Goal: Information Seeking & Learning: Find specific fact

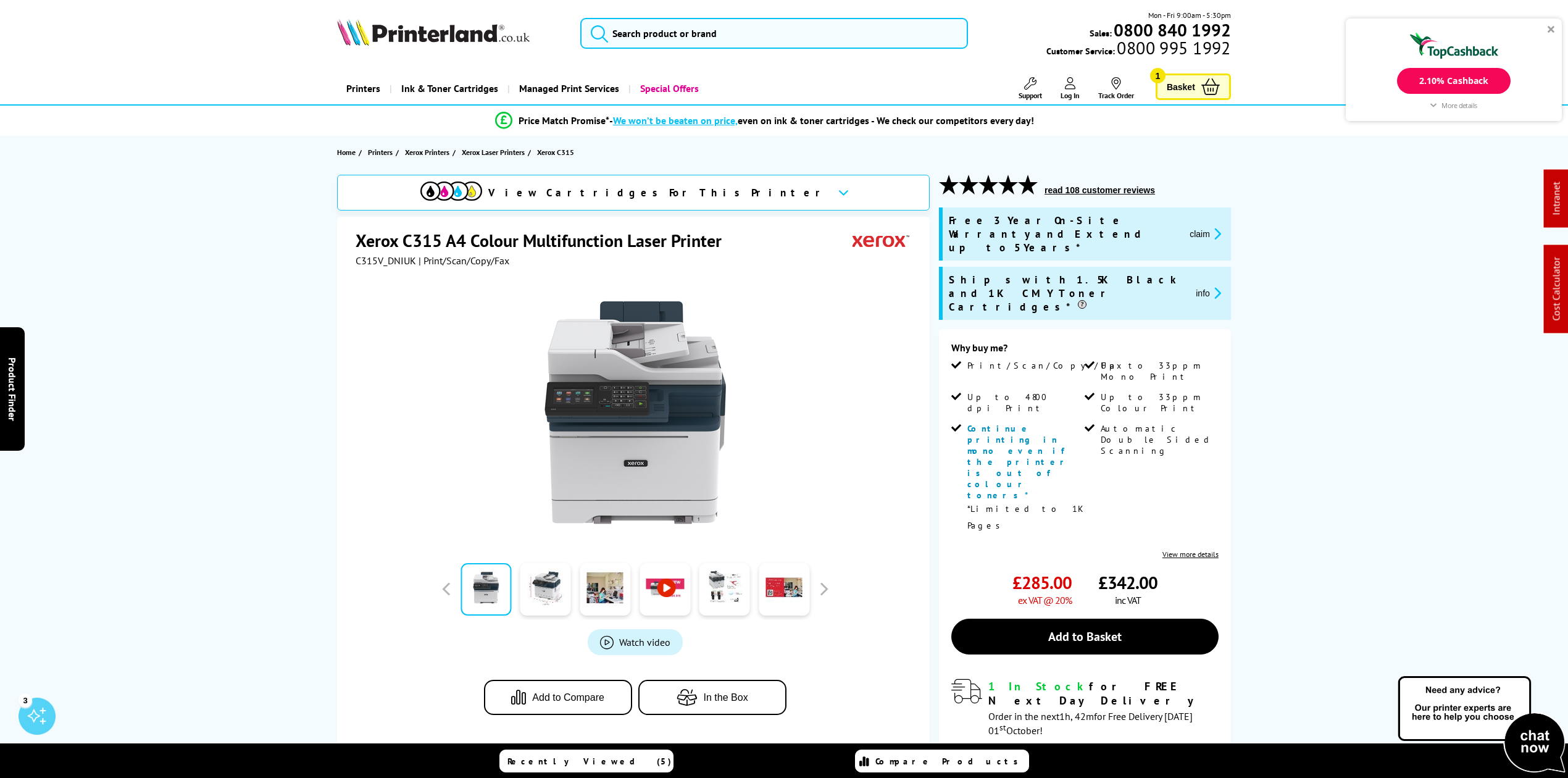
click at [582, 187] on div "View Cartridges For This Printer" at bounding box center [624, 193] width 408 height 22
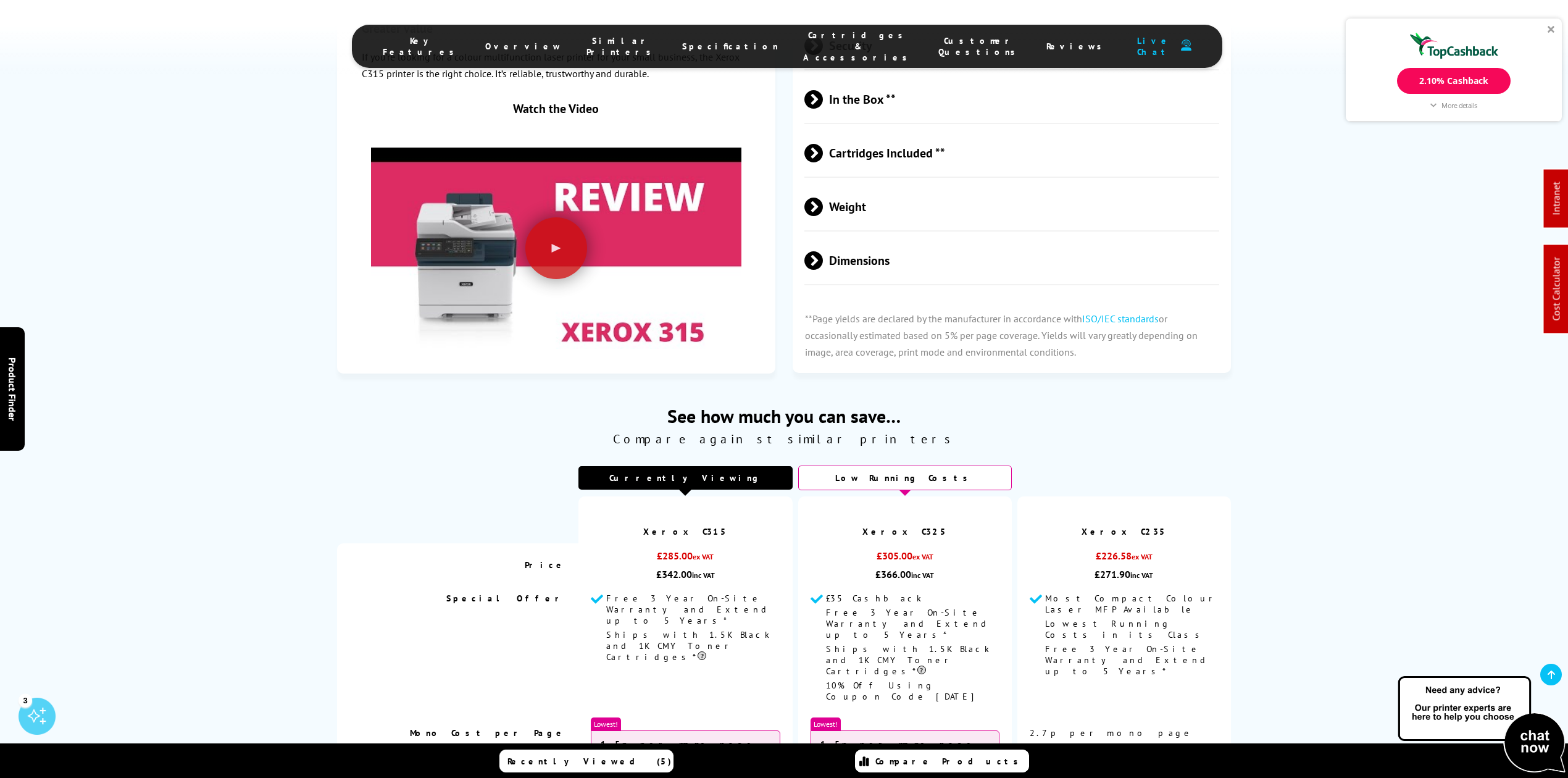
scroll to position [4246, 0]
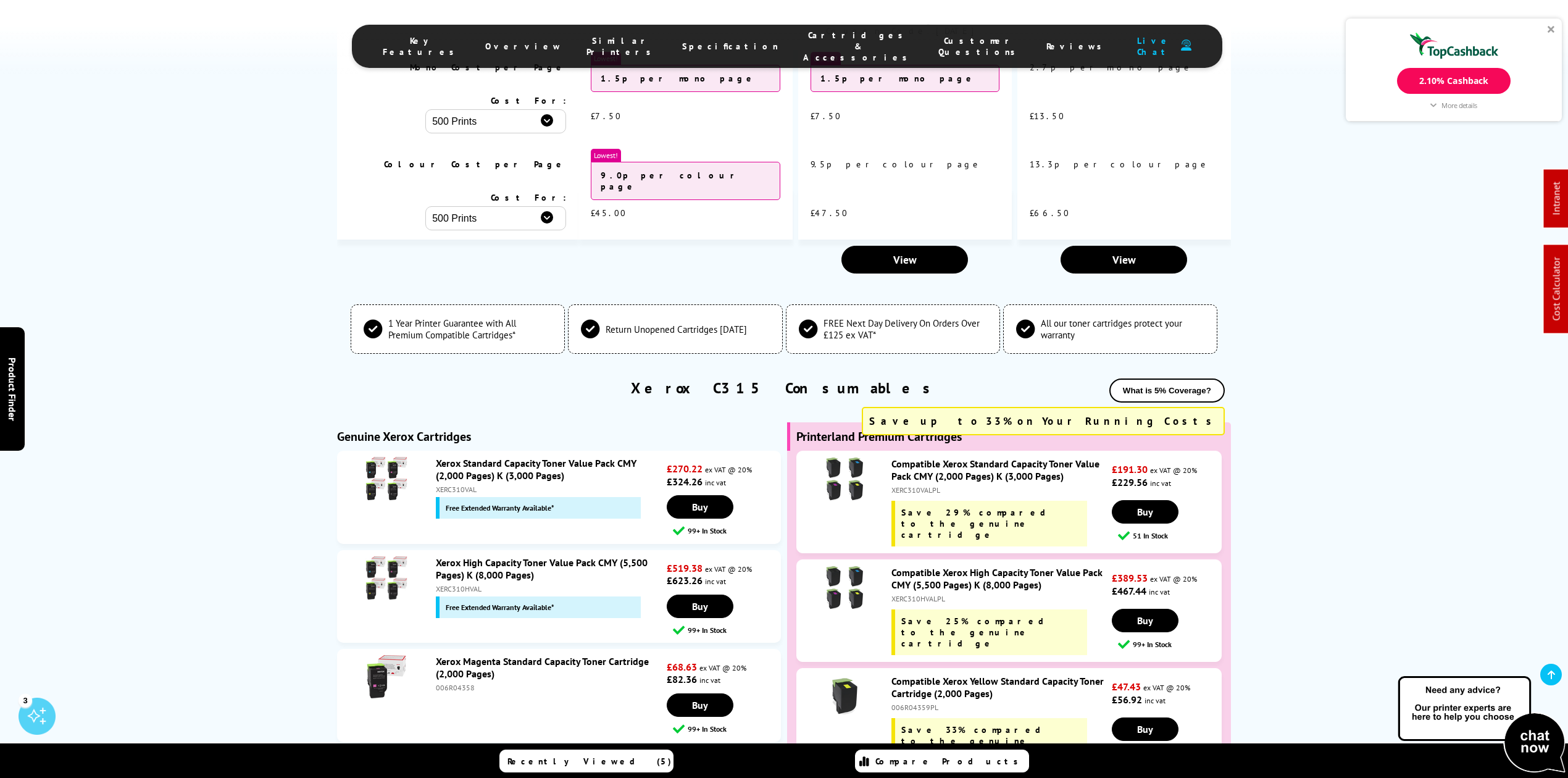
click at [1551, 31] on div at bounding box center [1551, 29] width 7 height 7
click at [1548, 679] on icon at bounding box center [1551, 675] width 7 height 10
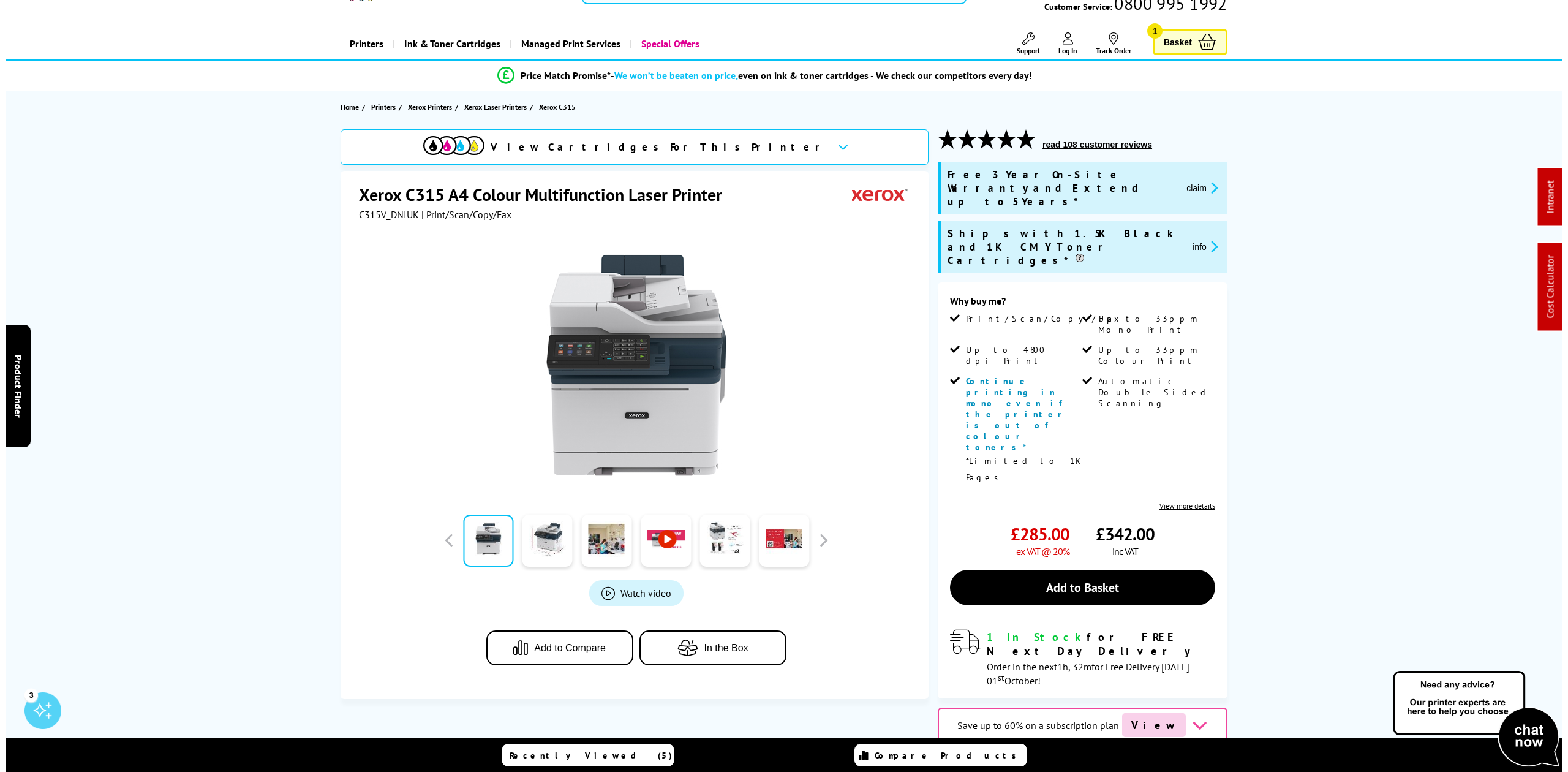
scroll to position [0, 0]
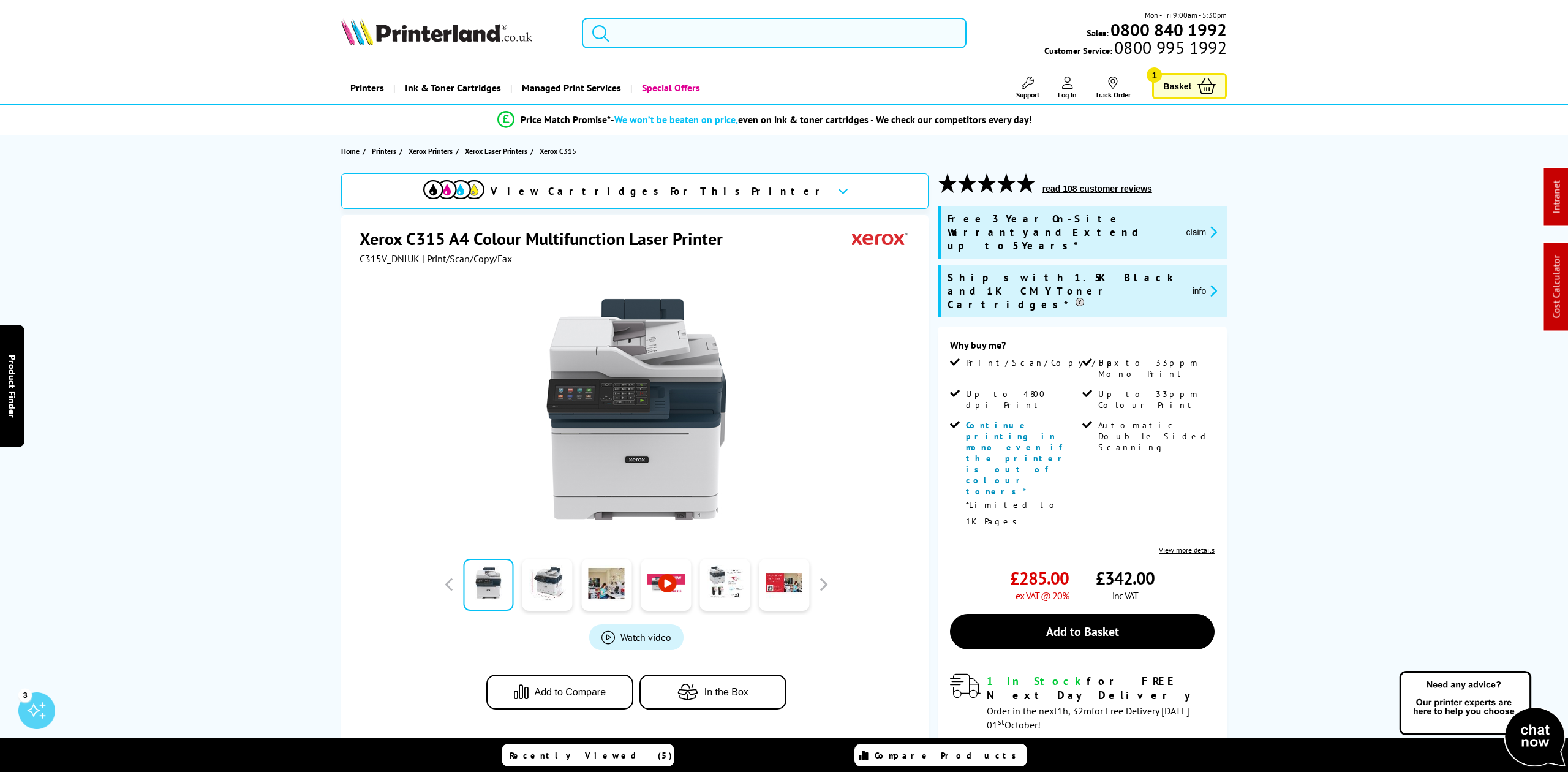
click at [691, 28] on input "search" at bounding box center [773, 33] width 384 height 31
paste input "TN247BK"
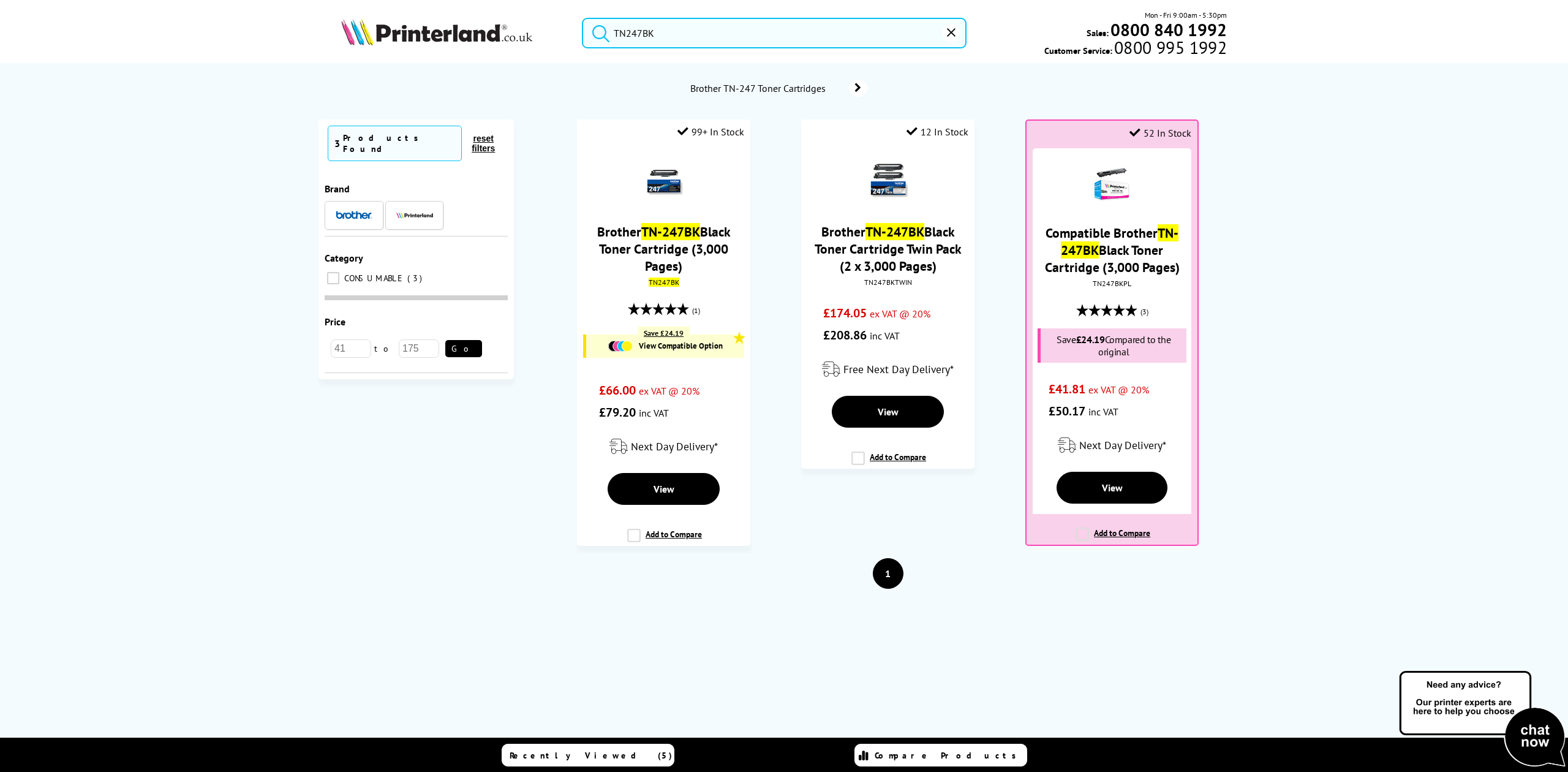
drag, startPoint x: 735, startPoint y: 45, endPoint x: 213, endPoint y: 61, distance: 522.2
click at [260, 45] on header "TN247BK Mon - Fri 9:00am - 5:30pm Sales: 0800 840 1992 Customer Service: 0800 9…" at bounding box center [784, 52] width 1568 height 105
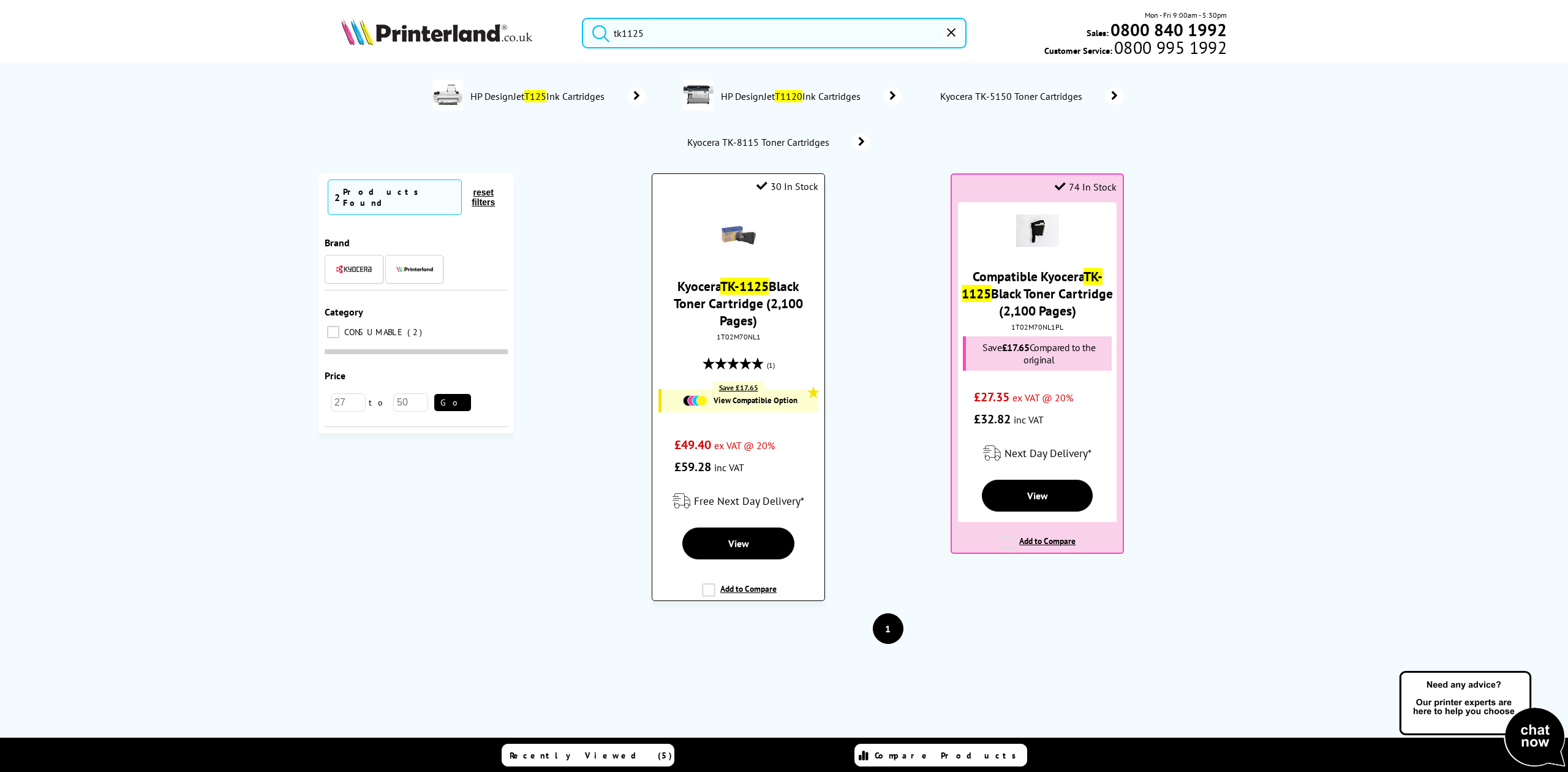
click at [745, 326] on div "Kyocera TK-1125 Black Toner Cartridge (2,100 Pages) 1T02M70NL1 (1) Save £17.65 …" at bounding box center [738, 340] width 160 height 277
copy div "1T02M70NL1"
click at [677, 25] on input "tk1125" at bounding box center [773, 33] width 384 height 31
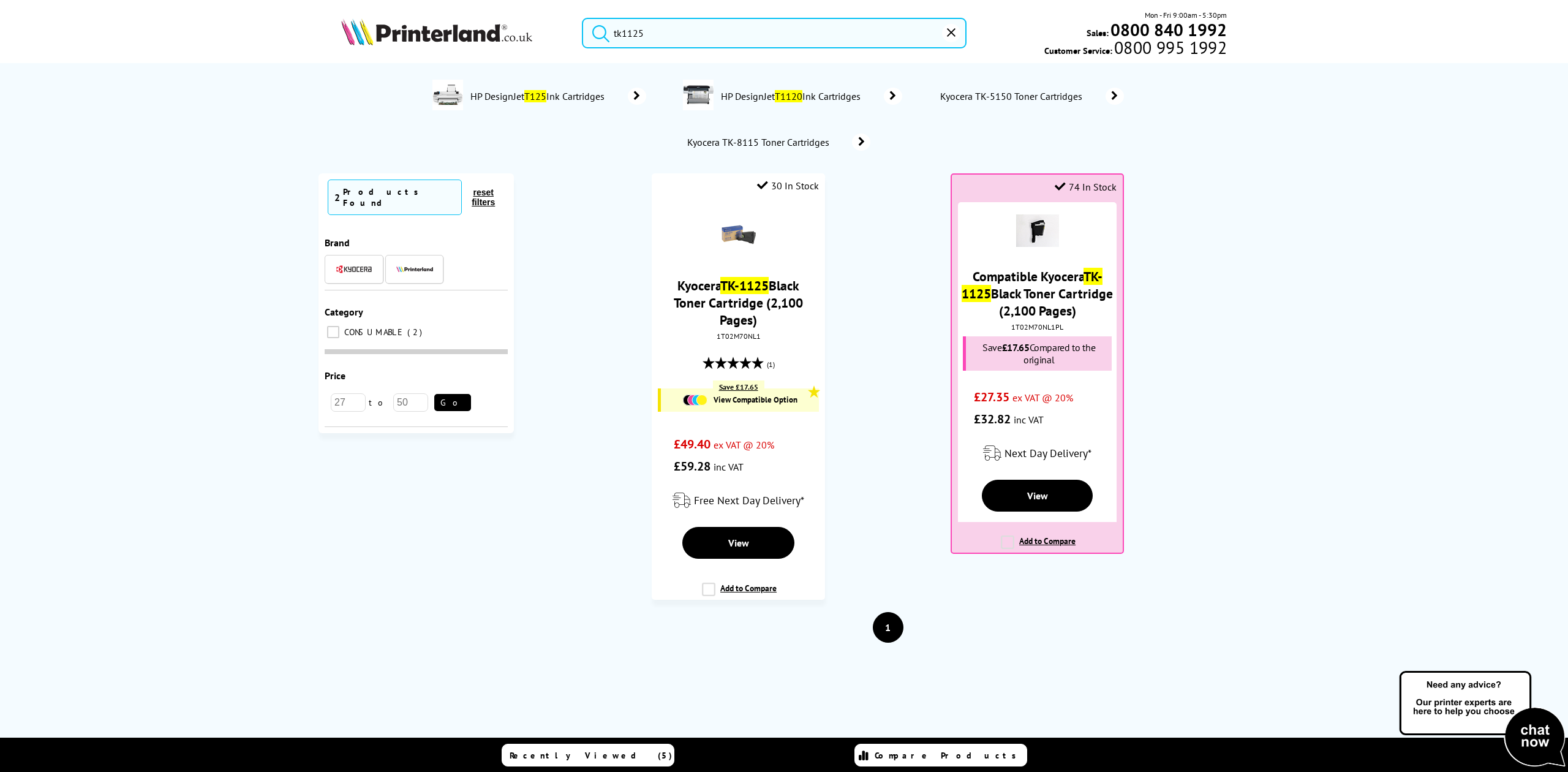
paste input "SO828034"
type input "SO828034"
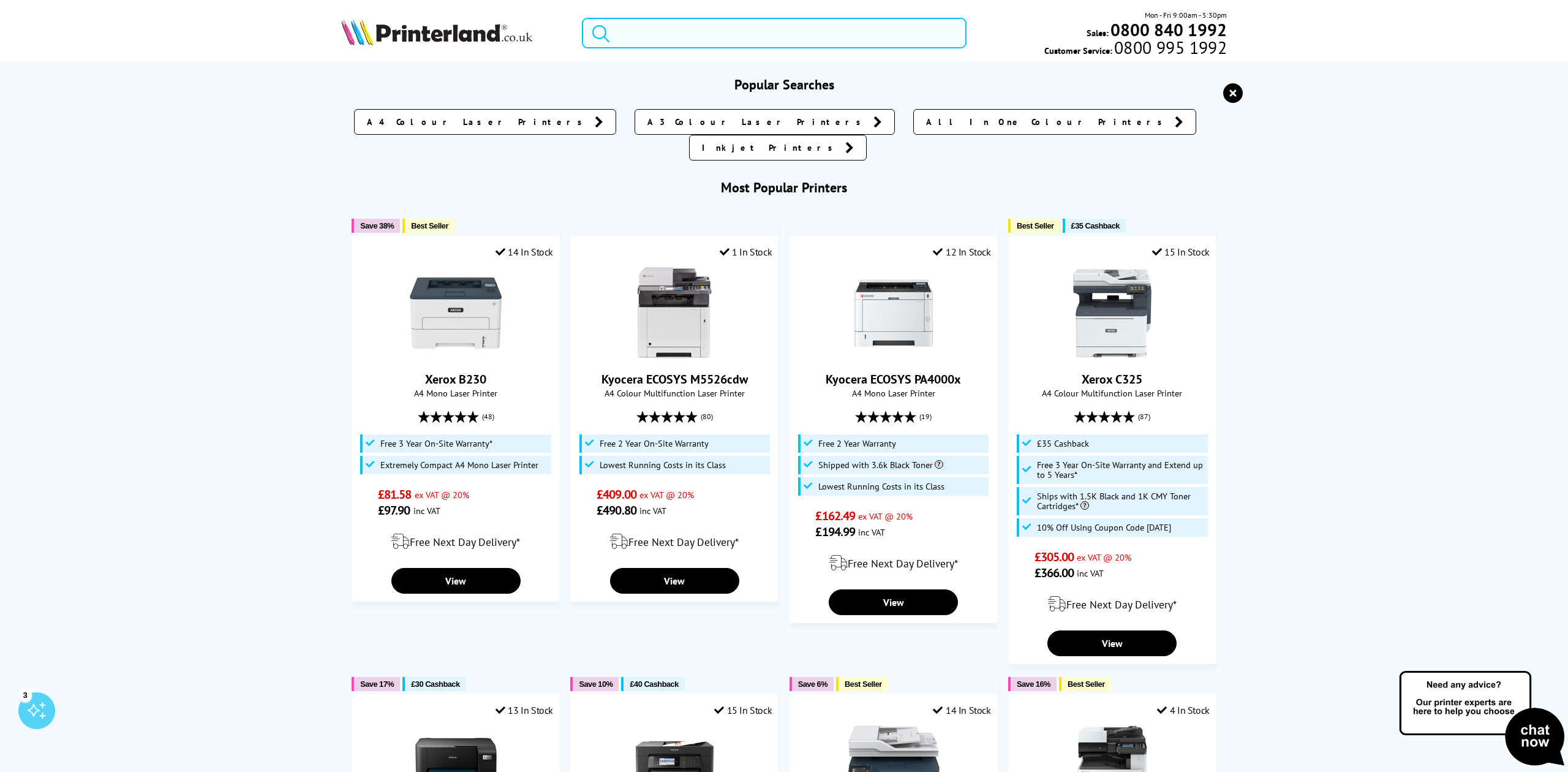
click at [674, 39] on input "search" at bounding box center [773, 33] width 384 height 31
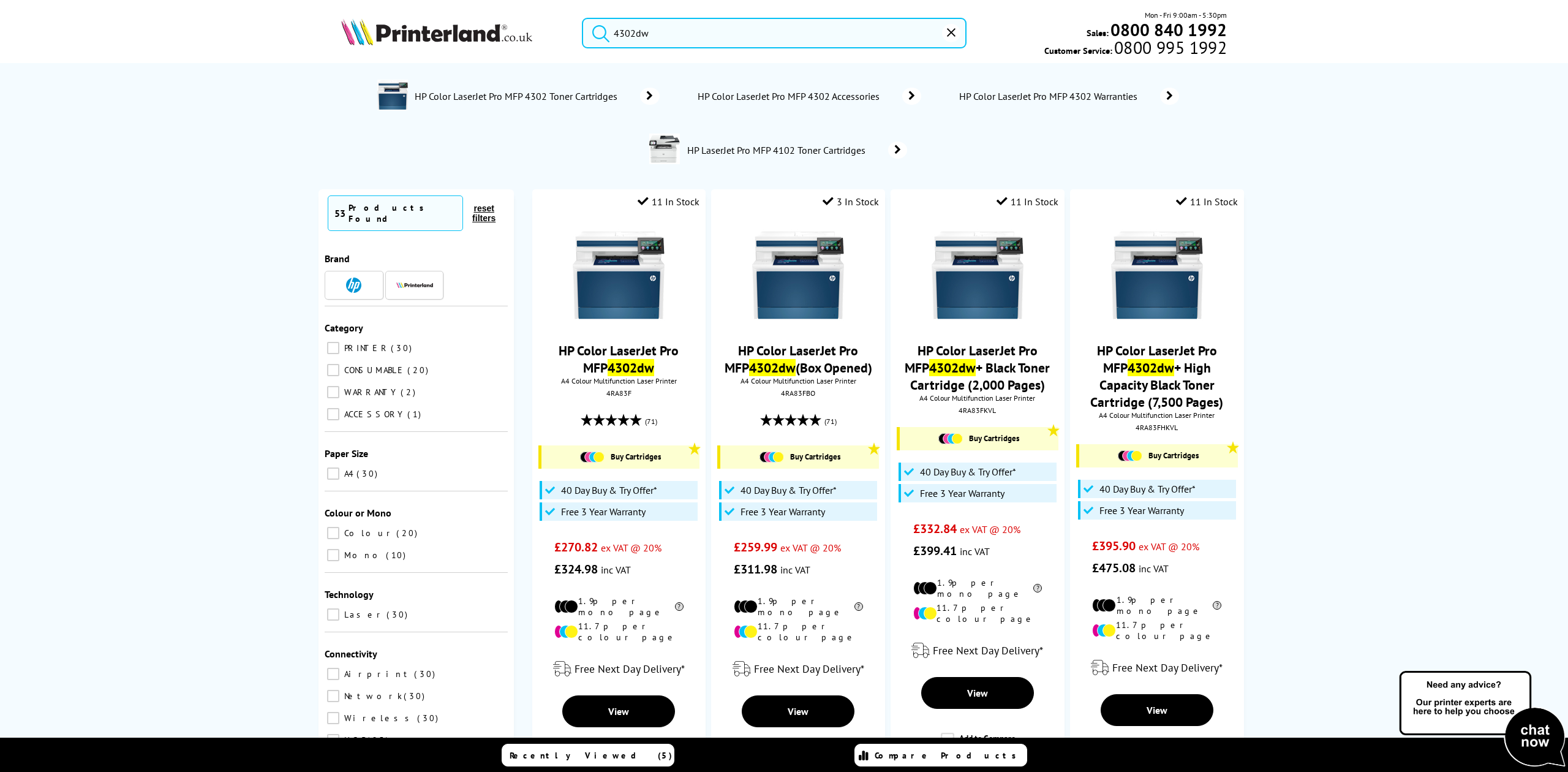
type input "4302dw"
click at [594, 289] on img at bounding box center [619, 275] width 92 height 92
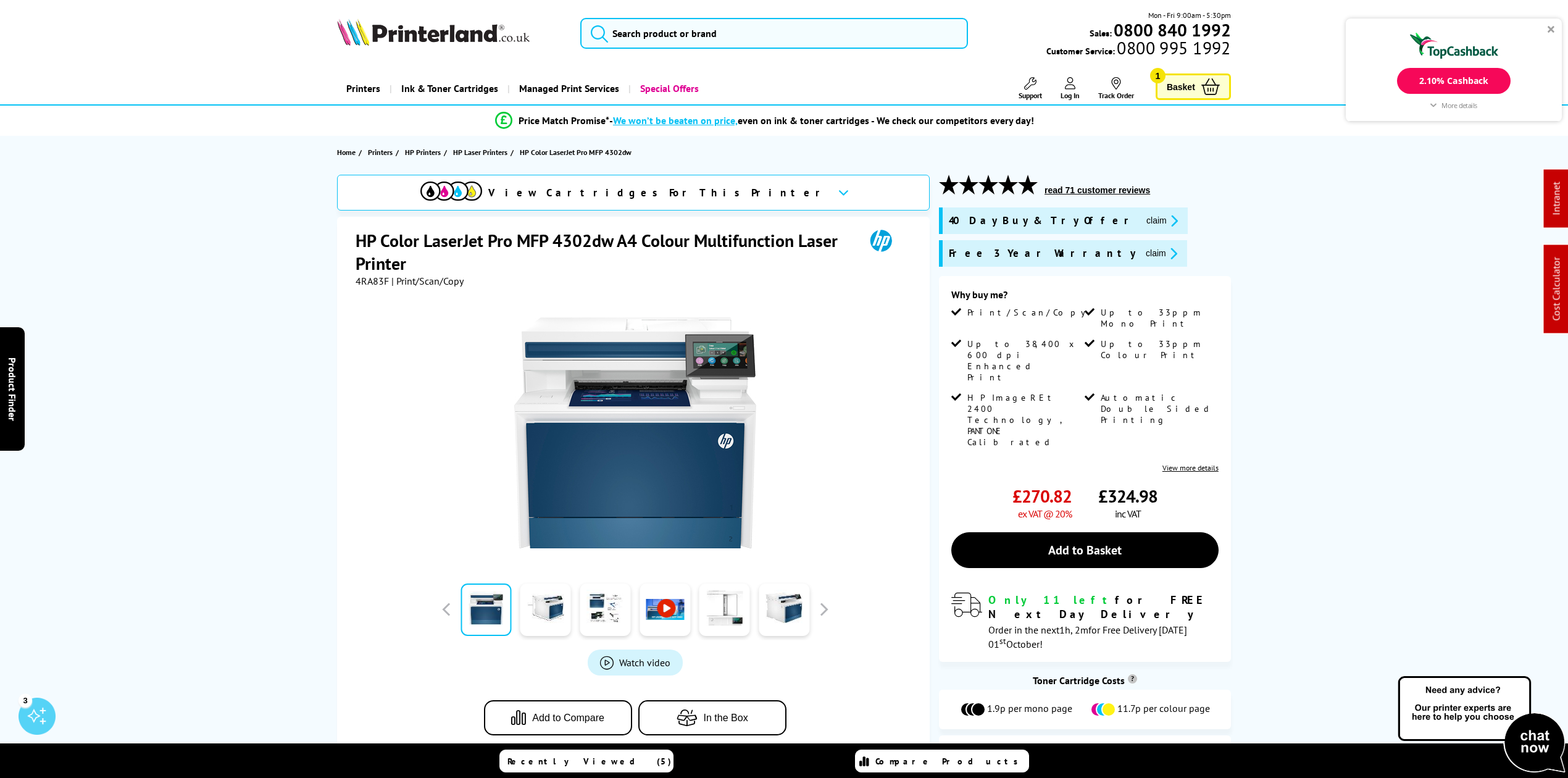
click at [364, 276] on span "4RA83F" at bounding box center [373, 280] width 34 height 12
click at [365, 276] on span "4RA83F" at bounding box center [373, 280] width 34 height 12
copy span "4RA83F"
click at [1167, 215] on icon "promo-description" at bounding box center [1172, 220] width 11 height 13
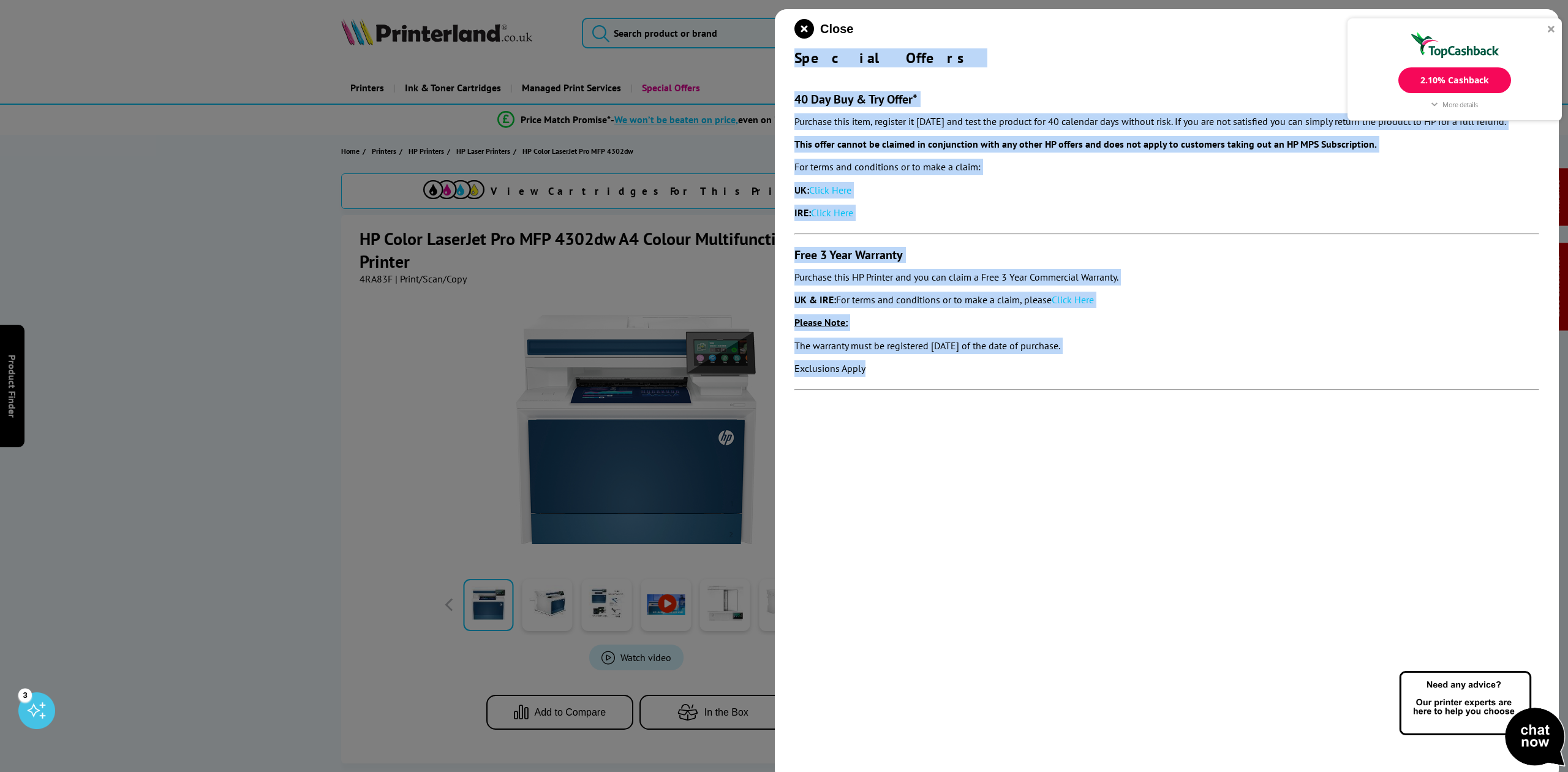
drag, startPoint x: 920, startPoint y: 387, endPoint x: 783, endPoint y: 52, distance: 361.9
click at [783, 52] on div "Close Special Offers 40 Day Buy & Try Offer* Purchase this item, register it wi…" at bounding box center [1167, 395] width 784 height 772
copy div "Special Offers 40 Day Buy & Try Offer* Purchase this item, register it within 3…"
click at [806, 23] on icon "close modal" at bounding box center [803, 29] width 20 height 20
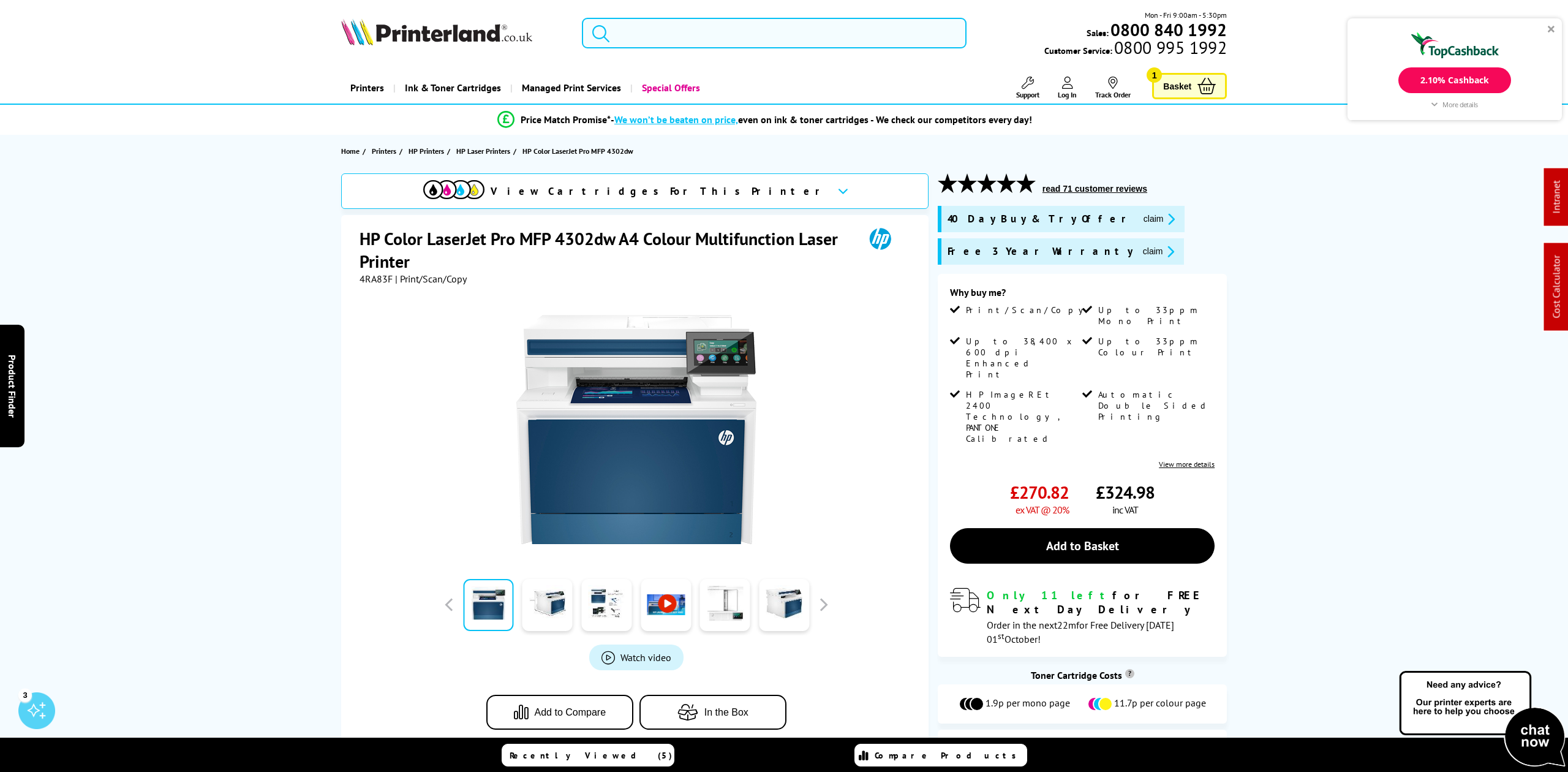
click at [717, 23] on input "search" at bounding box center [773, 33] width 384 height 31
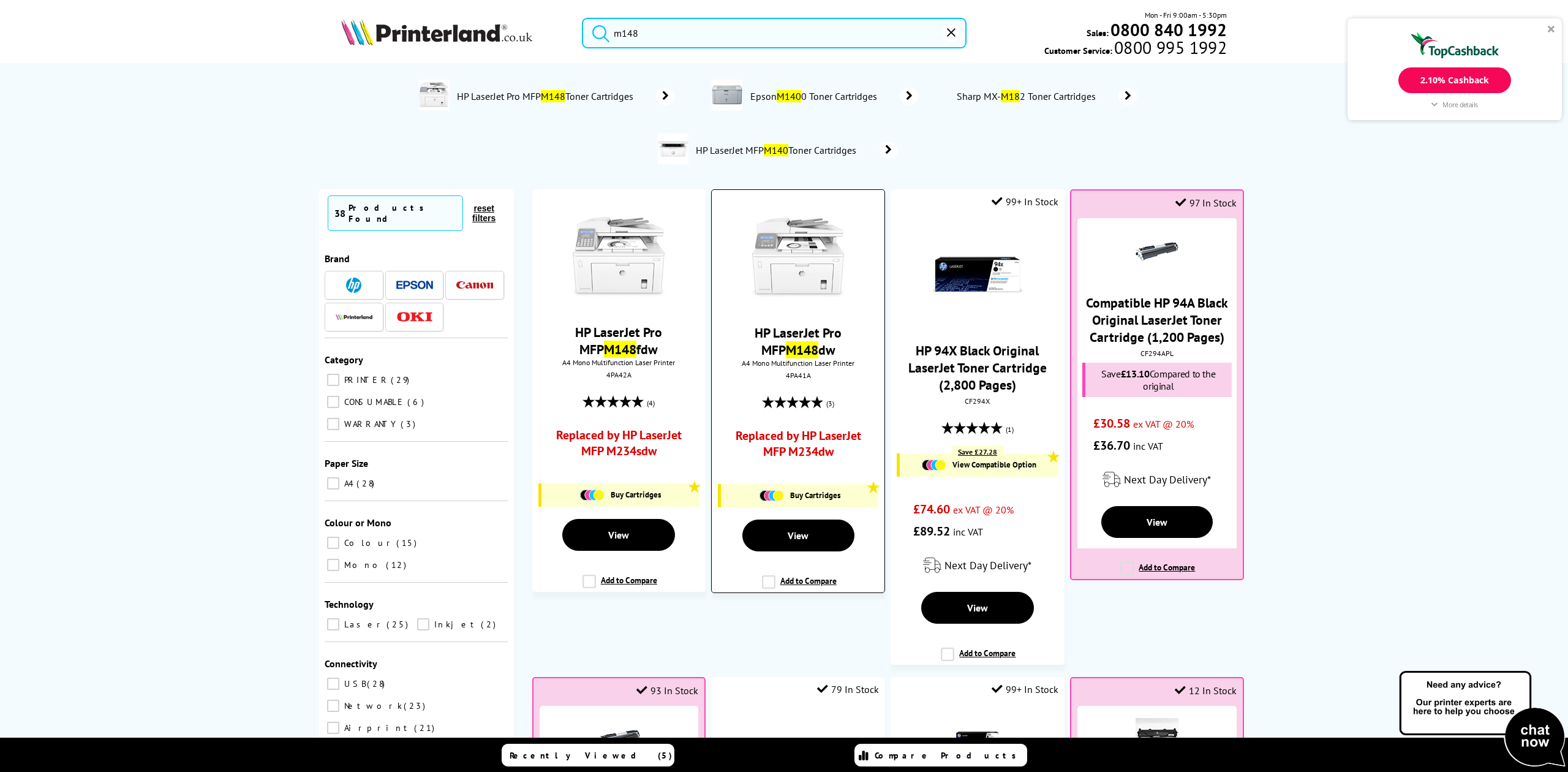
type input "m148"
click at [817, 246] on img at bounding box center [798, 258] width 92 height 92
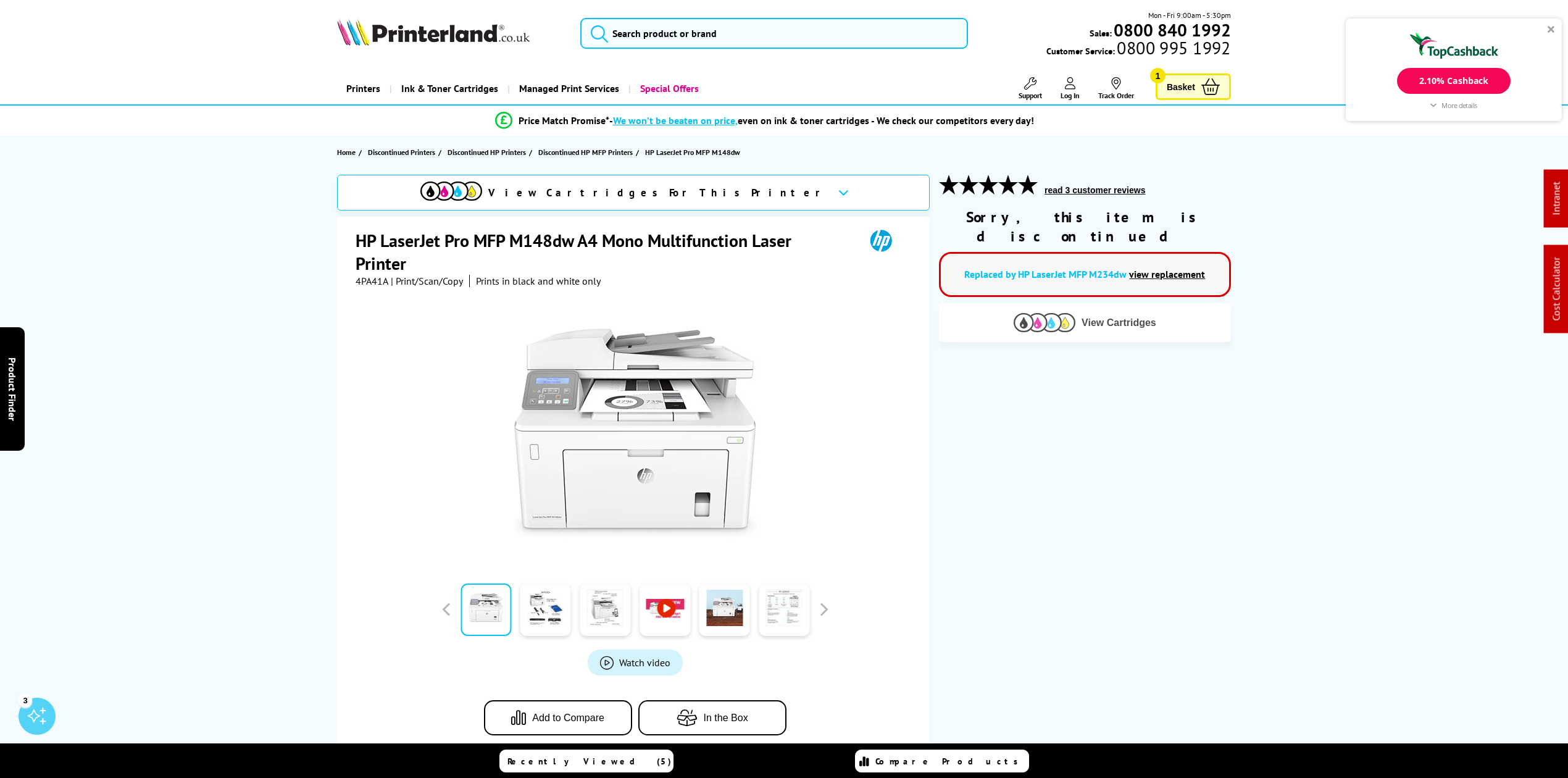
click at [1166, 312] on button "View Cartridges" at bounding box center [1085, 322] width 273 height 20
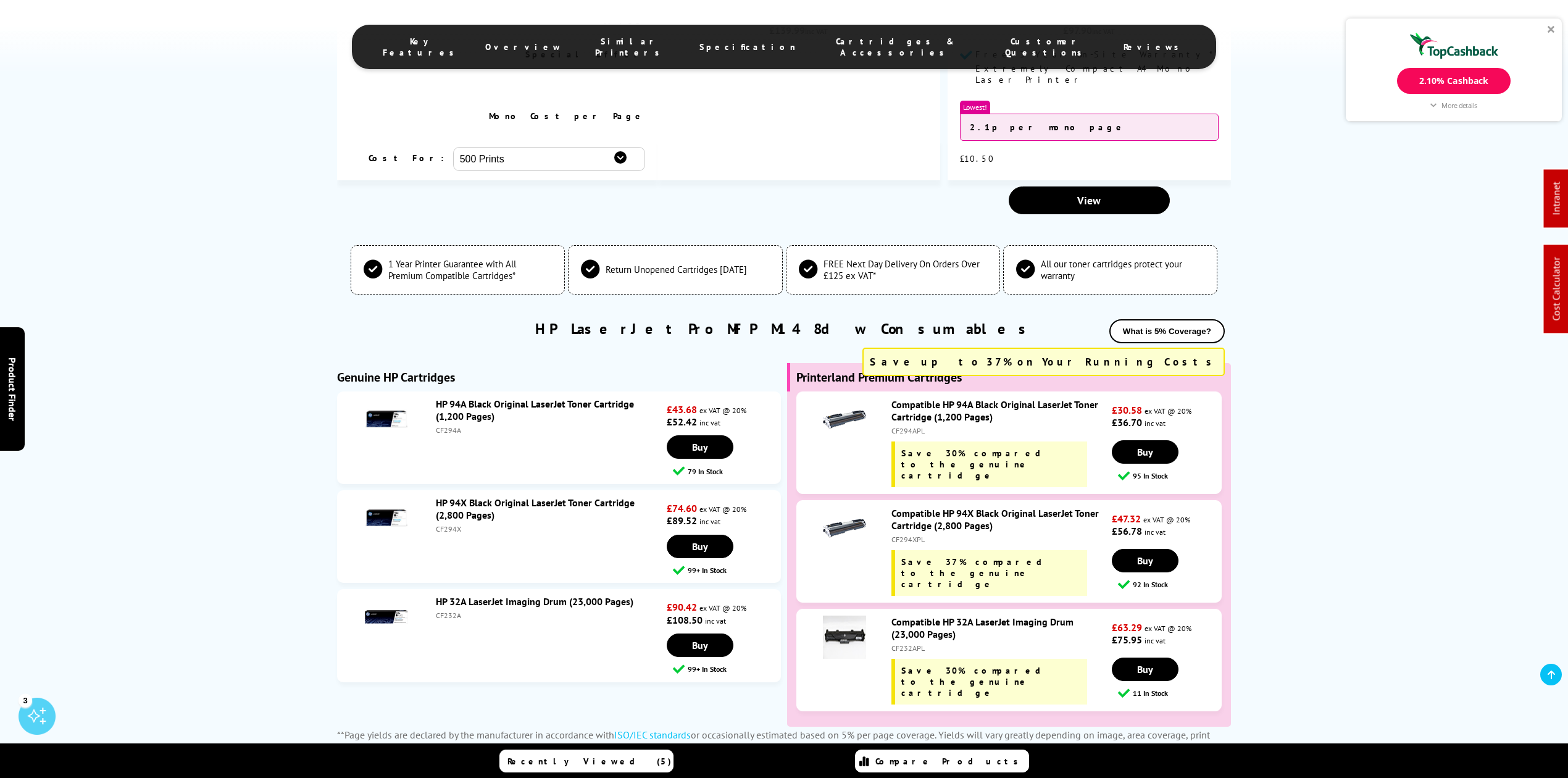
scroll to position [2863, 0]
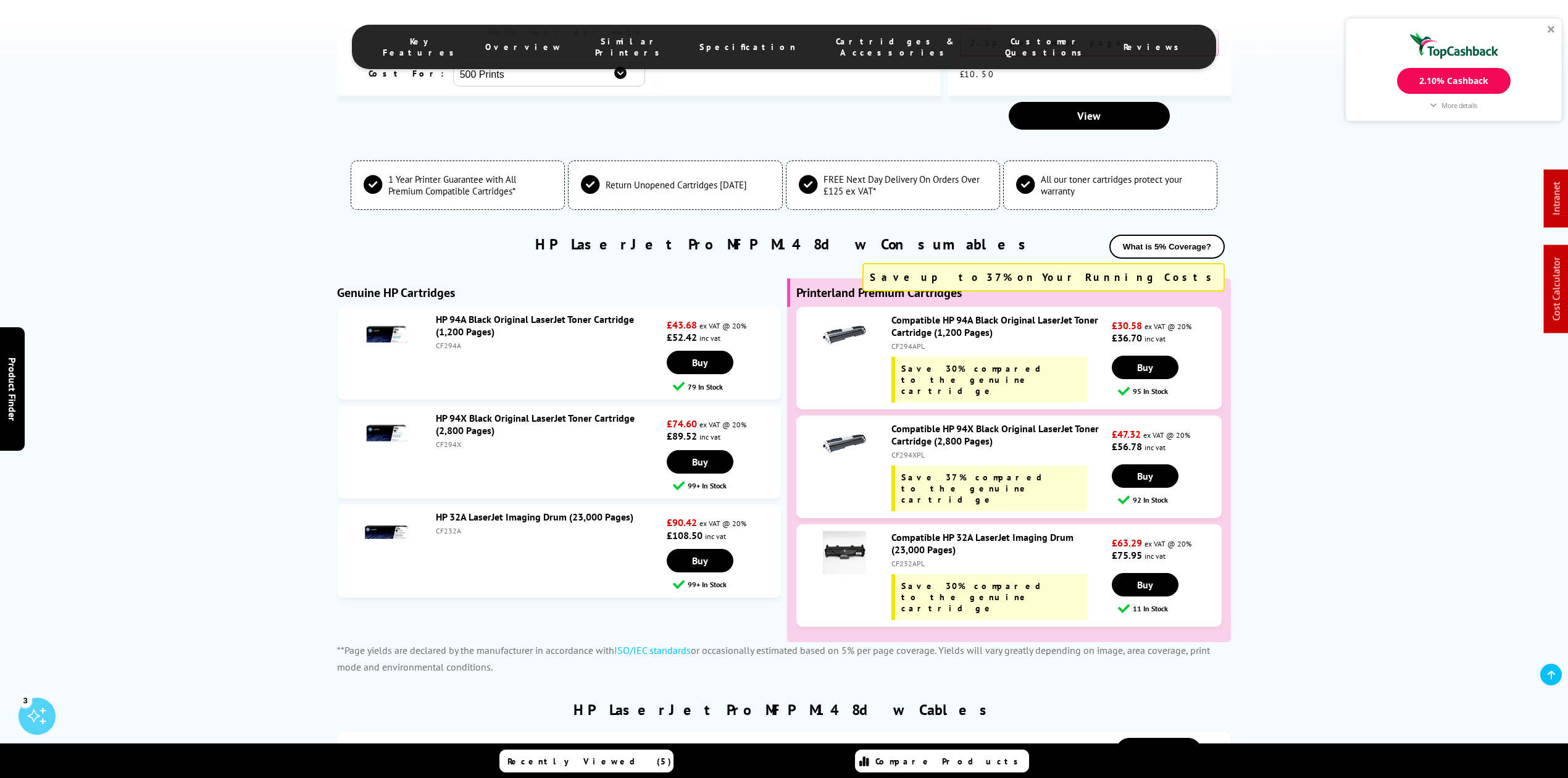
click at [435, 333] on div "HP 94A Black Original LaserJet Toner Cartridge (1,200 Pages) CF294A" at bounding box center [548, 332] width 237 height 37
drag, startPoint x: 435, startPoint y: 333, endPoint x: 441, endPoint y: 332, distance: 6.1
click at [436, 333] on div "HP 94A Black Original LaserJet Toner Cartridge (1,200 Pages) CF294A" at bounding box center [548, 332] width 237 height 37
click at [445, 341] on div "CF294A" at bounding box center [550, 345] width 228 height 10
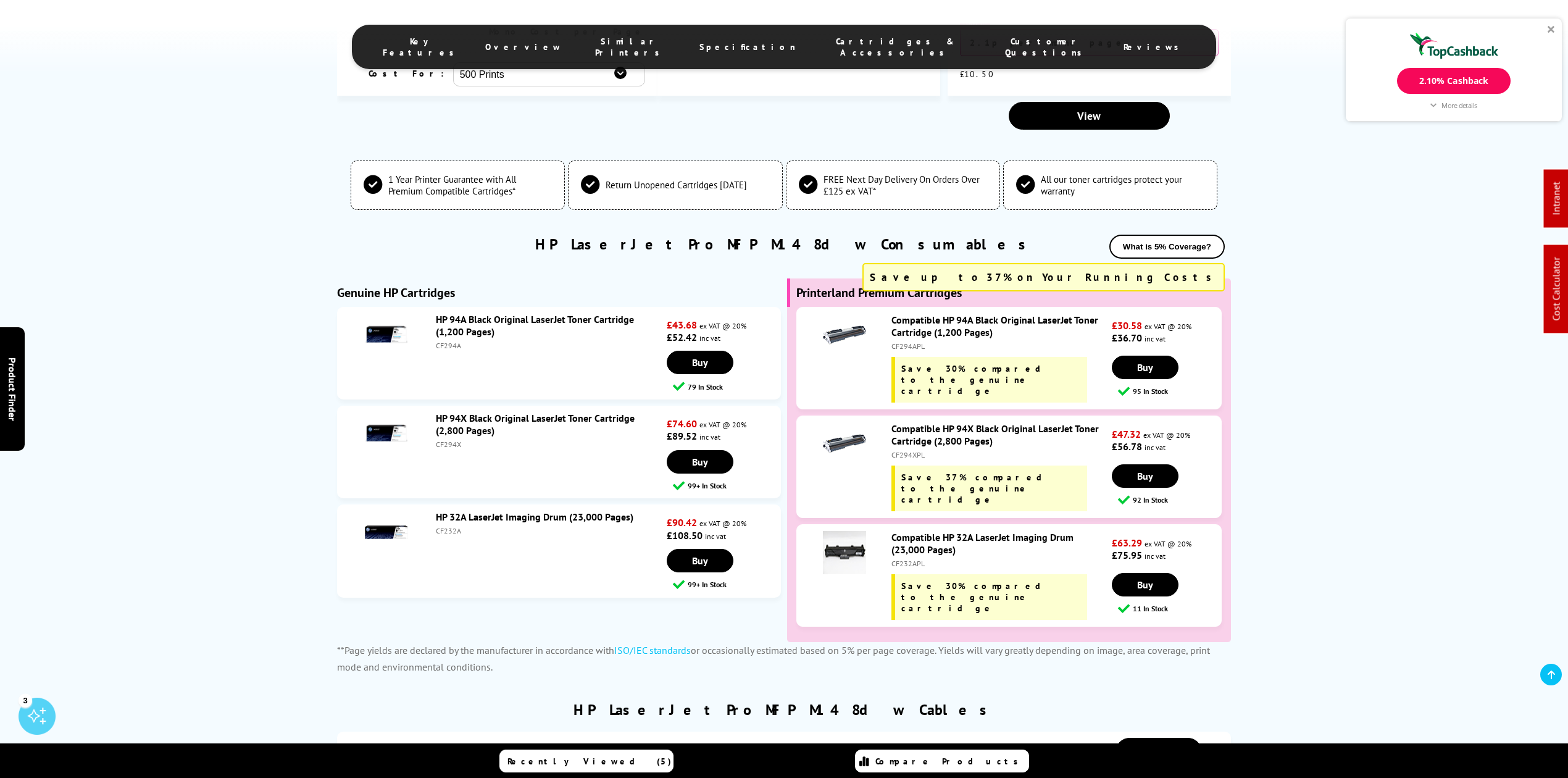
click at [445, 341] on div "CF294A" at bounding box center [550, 345] width 228 height 10
copy div "CF294A"
click at [445, 436] on li "HP 94X Black Original LaserJet Toner Cartridge (2,800 Pages) CF294X £74.60 ex V…" at bounding box center [559, 452] width 444 height 93
copy div "CF294X"
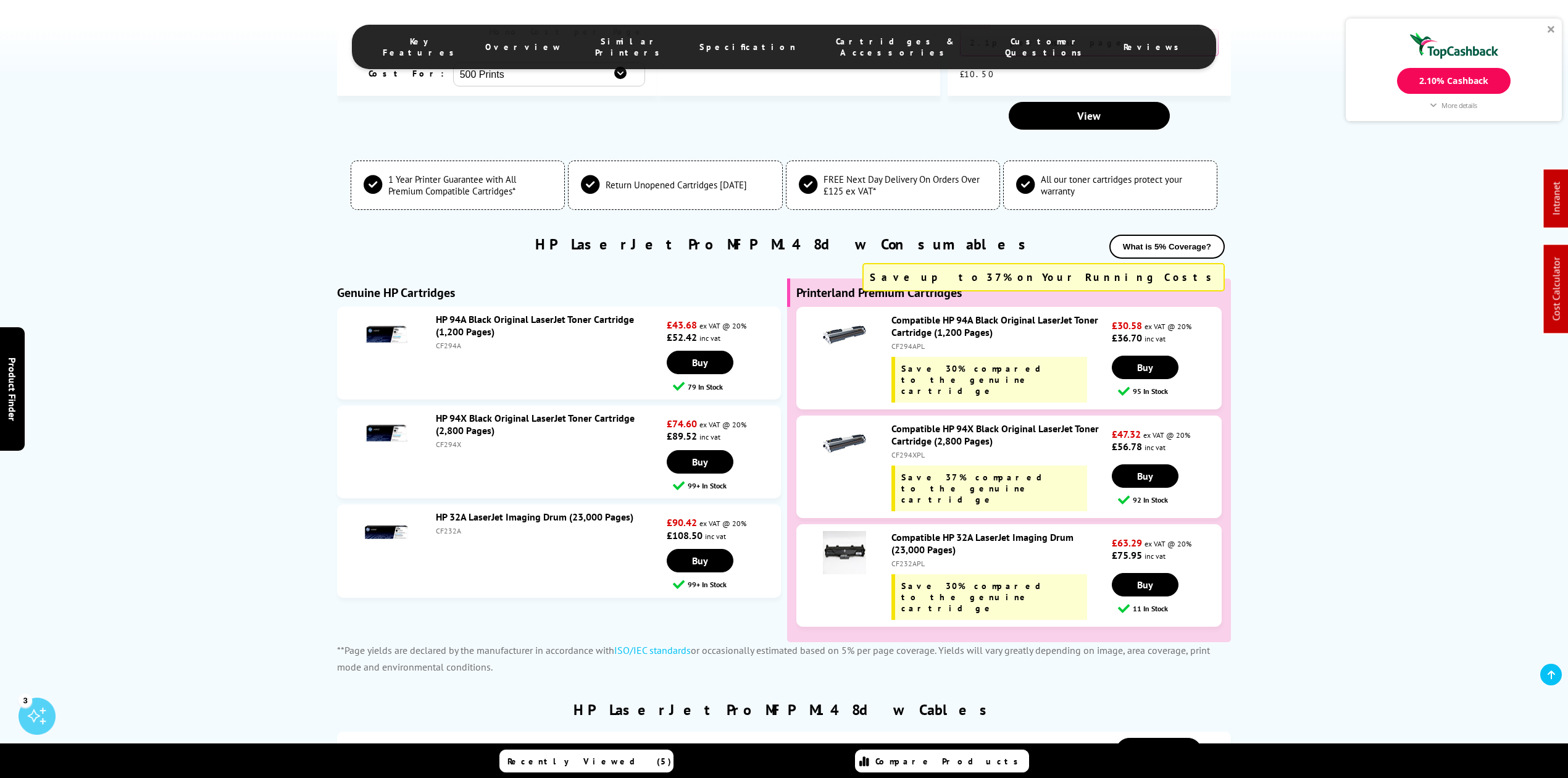
click at [920, 436] on div "Compatible HP 94X Black Original LaserJet Toner Cartridge (2,800 Pages) CF294XP…" at bounding box center [998, 466] width 227 height 89
copy span "37"
click at [921, 450] on div "CF294XPL" at bounding box center [1000, 455] width 217 height 10
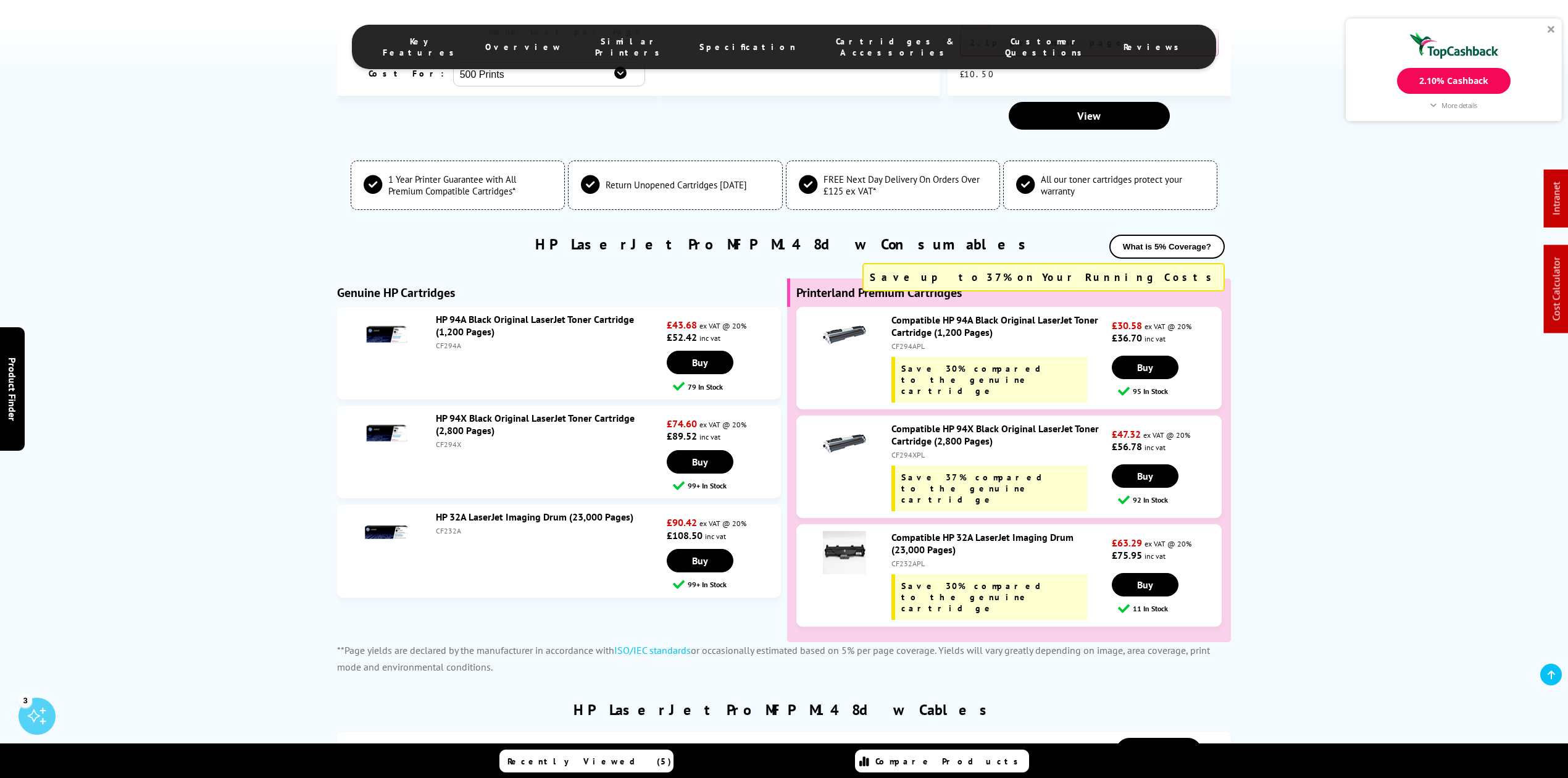
copy div "CF294XPL"
click at [447, 341] on div "CF294A" at bounding box center [550, 345] width 228 height 10
copy div "CF294A"
click at [915, 436] on div "Compatible HP 94X Black Original LaserJet Toner Cartridge (2,800 Pages) CF294XP…" at bounding box center [998, 466] width 227 height 89
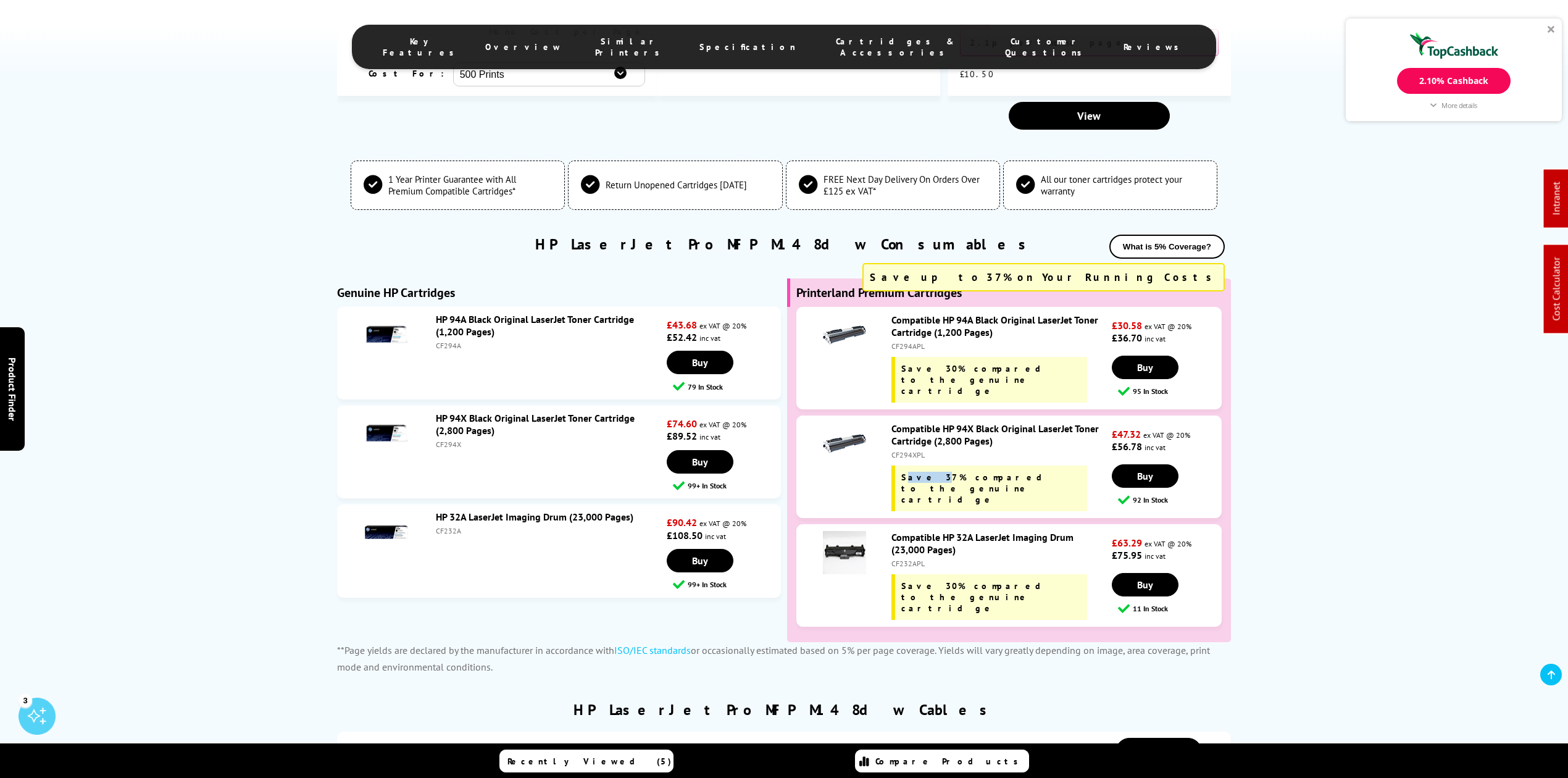
click at [915, 436] on div "Compatible HP 94X Black Original LaserJet Toner Cartridge (2,800 Pages) CF294XP…" at bounding box center [998, 466] width 227 height 89
click at [913, 450] on div "CF294XPL" at bounding box center [1000, 455] width 217 height 10
copy div "CF294XPL"
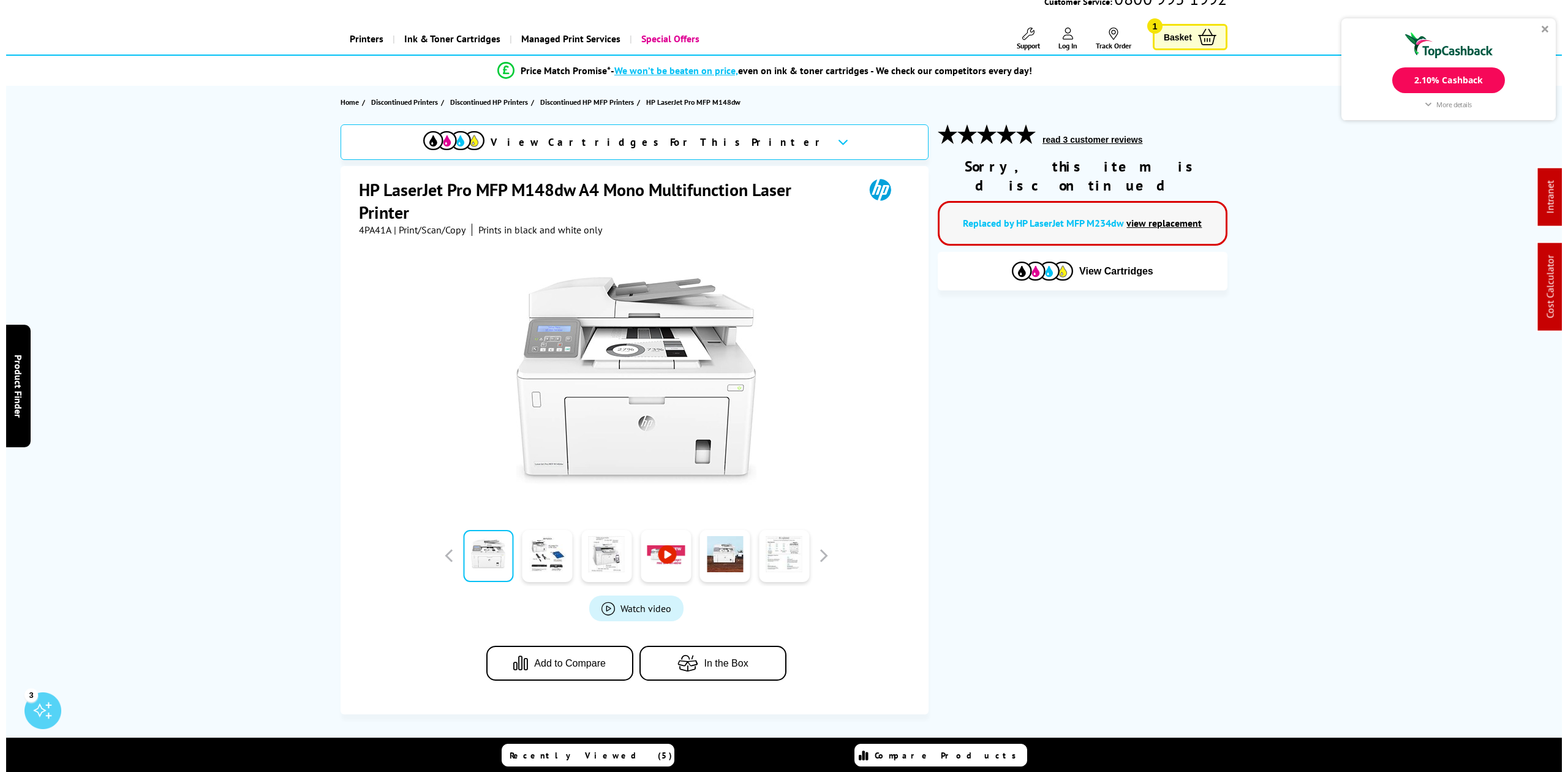
scroll to position [0, 0]
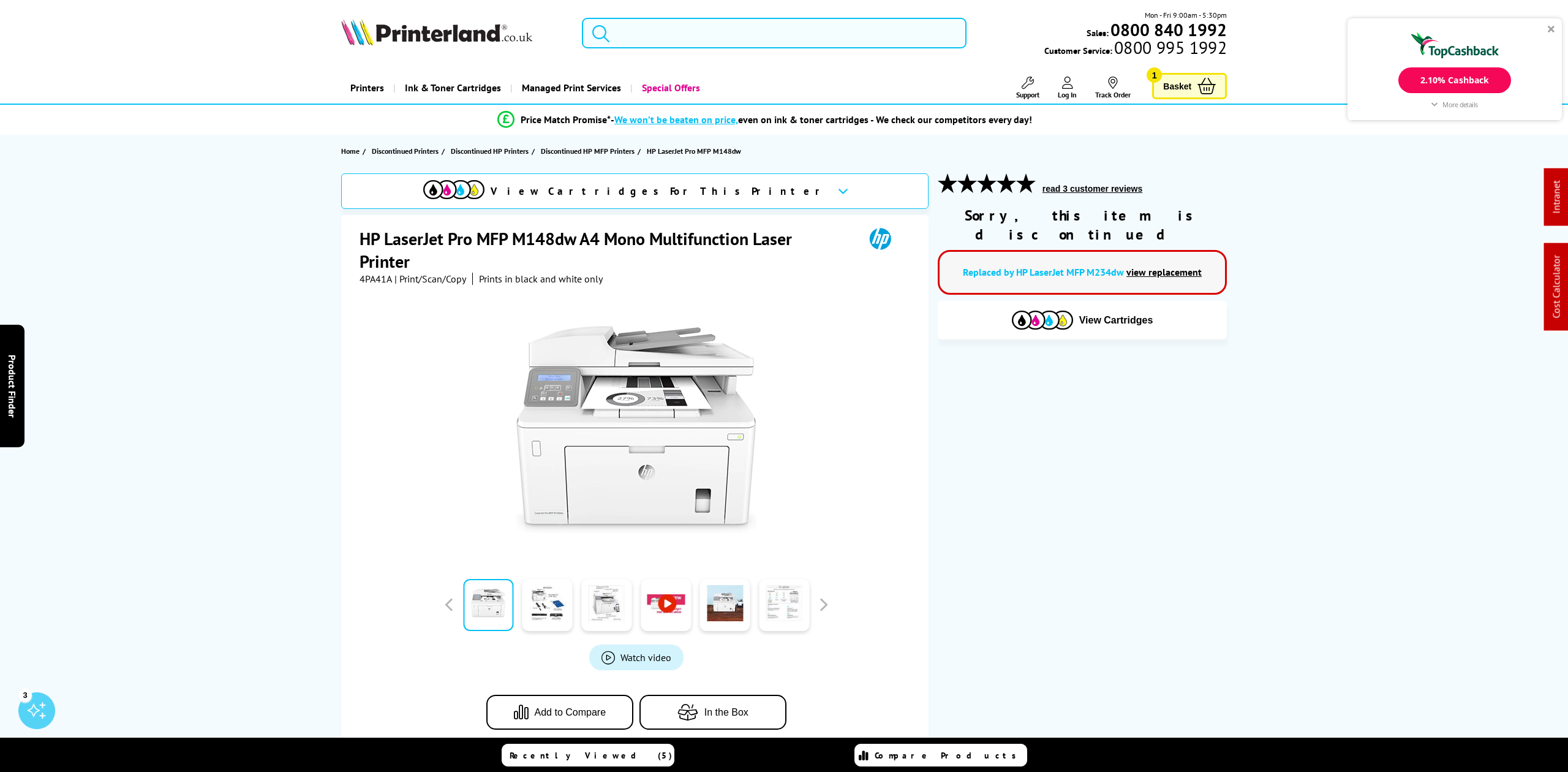
click at [652, 43] on input "search" at bounding box center [773, 33] width 384 height 31
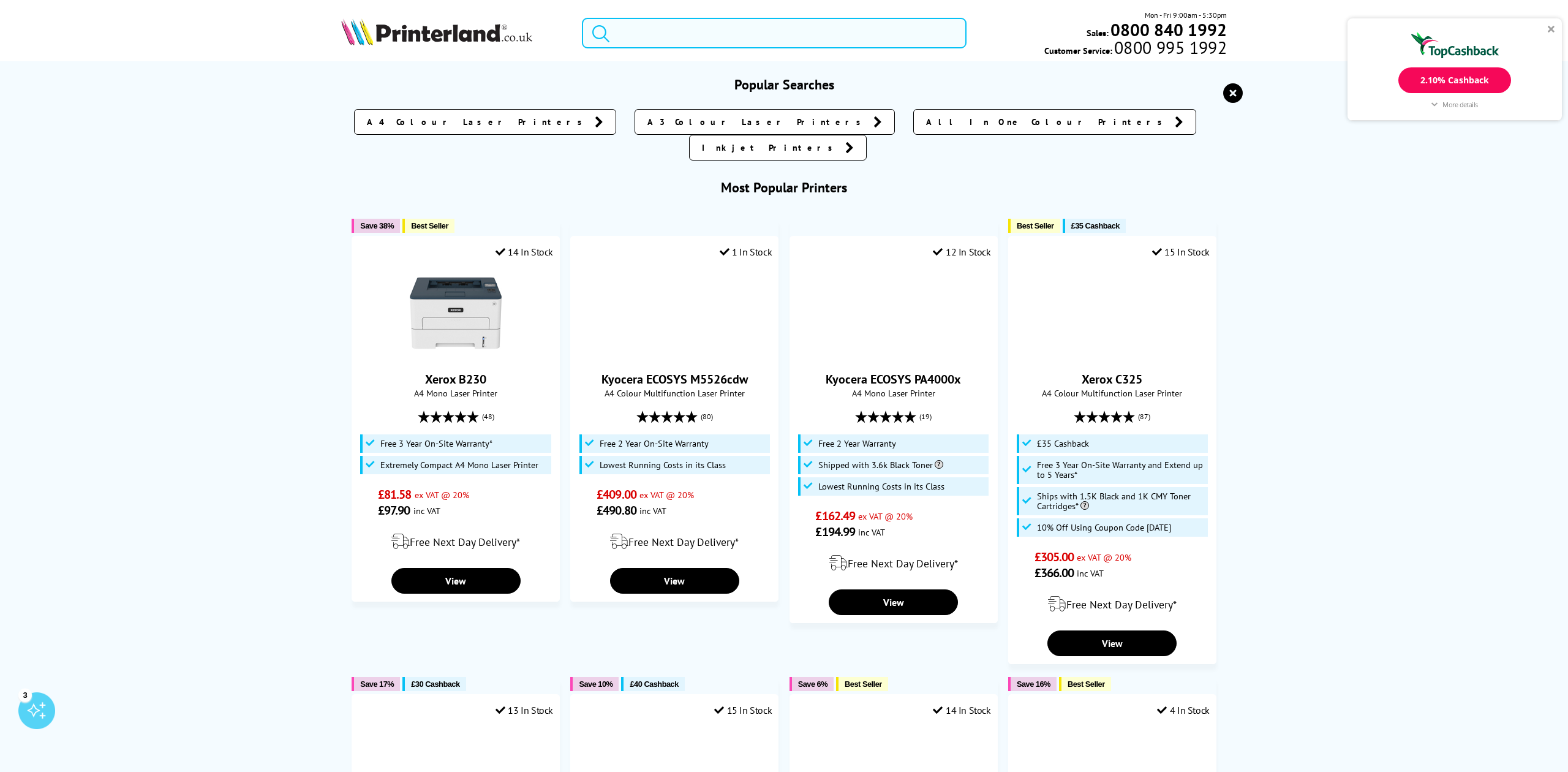
paste input "TN247BK"
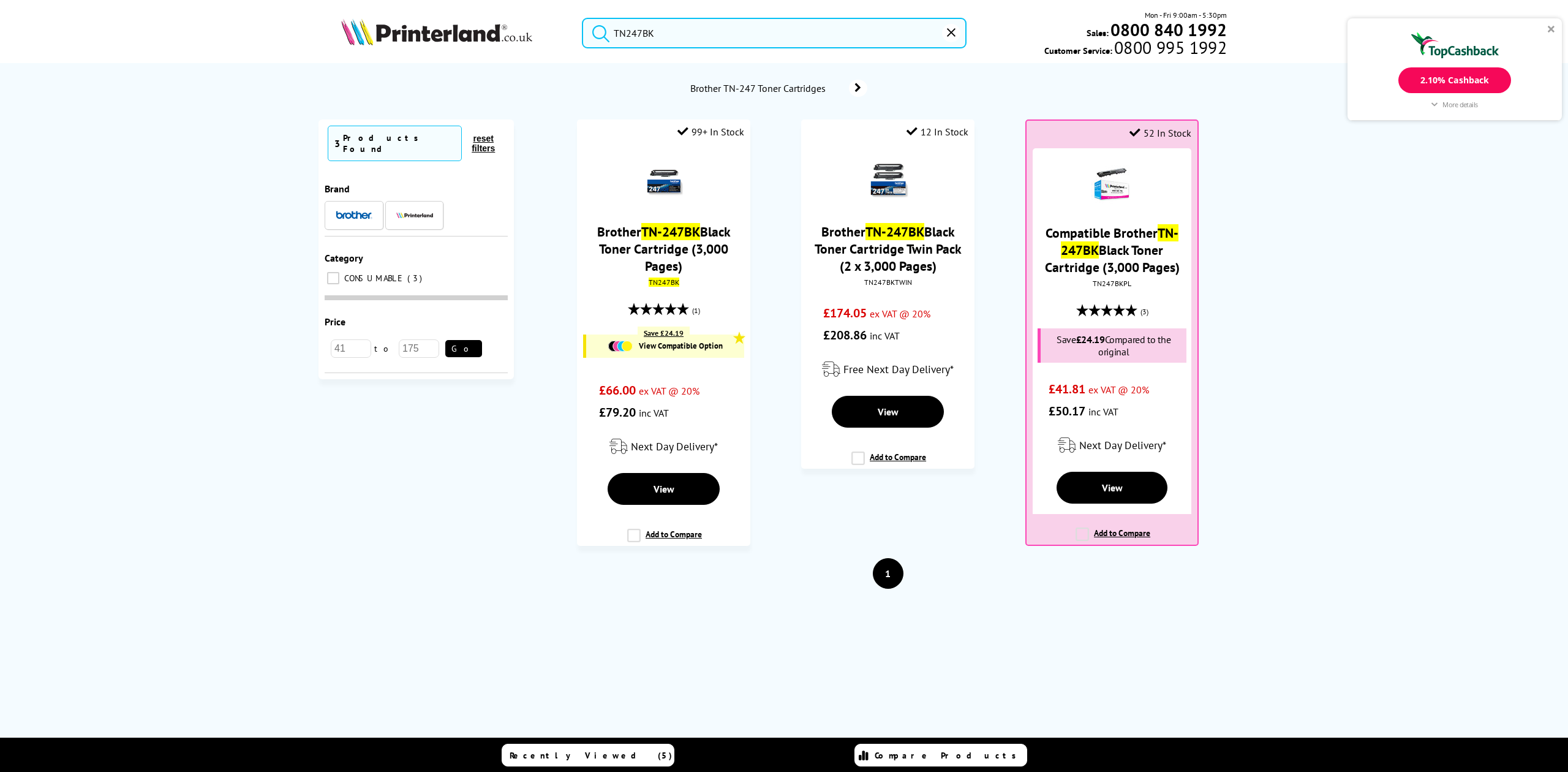
type input "TN247BK"
